Goal: Transaction & Acquisition: Download file/media

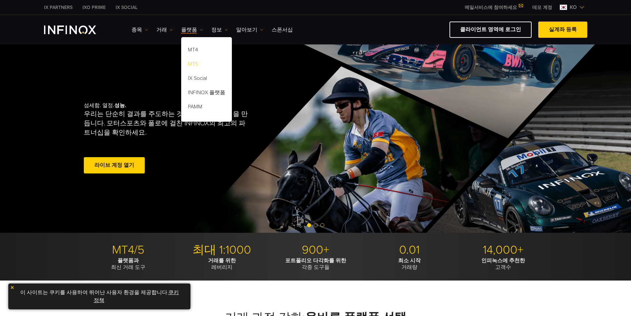
click at [197, 65] on link "MT5" at bounding box center [206, 65] width 51 height 14
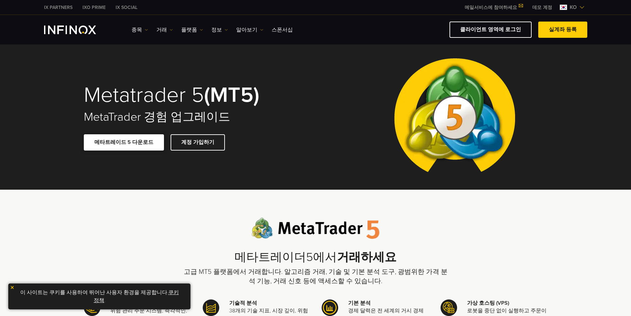
click at [124, 142] on span at bounding box center [124, 142] width 0 height 0
click at [554, 34] on link "실계좌 등록" at bounding box center [563, 30] width 49 height 16
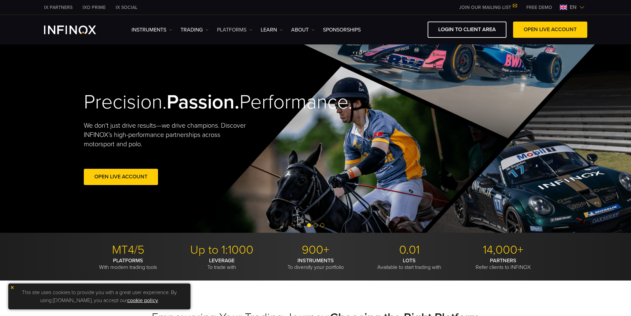
click at [237, 27] on link "PLATFORMS" at bounding box center [234, 30] width 35 height 8
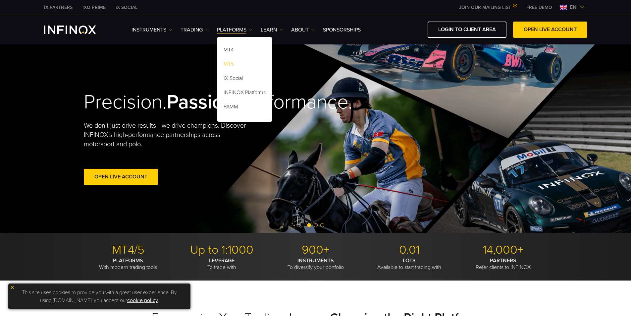
click at [242, 65] on link "MT5" at bounding box center [244, 65] width 55 height 14
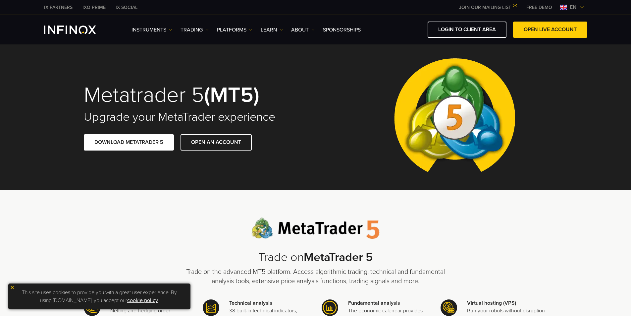
click at [580, 3] on div "IX PARTNERS IXO PRIME IX SOCIAL JOIN OUR MAILING LIST Never Miss a Trading Oppo…" at bounding box center [315, 7] width 543 height 15
click at [580, 6] on img at bounding box center [582, 7] width 5 height 5
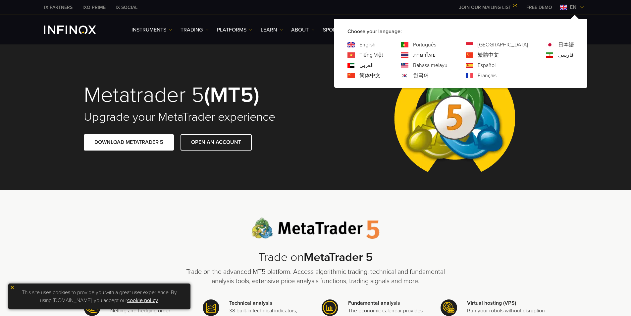
click at [429, 75] on link "한국어" at bounding box center [421, 76] width 16 height 8
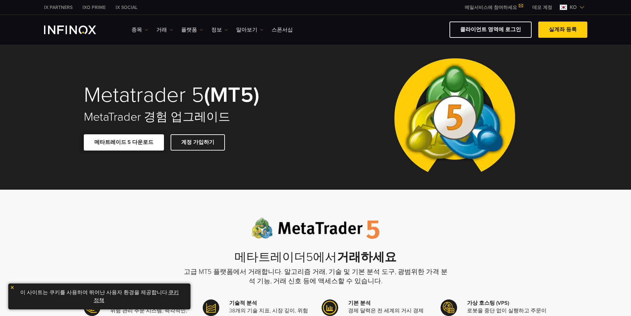
click at [137, 142] on link "메타트레이드 5 다운로드" at bounding box center [124, 142] width 80 height 16
